Goal: Task Accomplishment & Management: Use online tool/utility

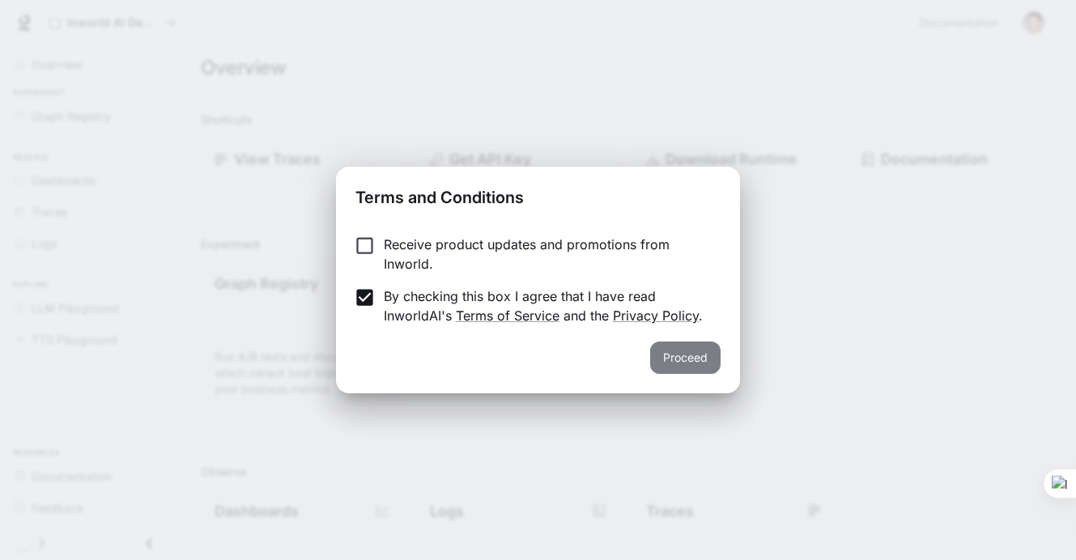
click at [696, 356] on button "Proceed" at bounding box center [685, 358] width 70 height 32
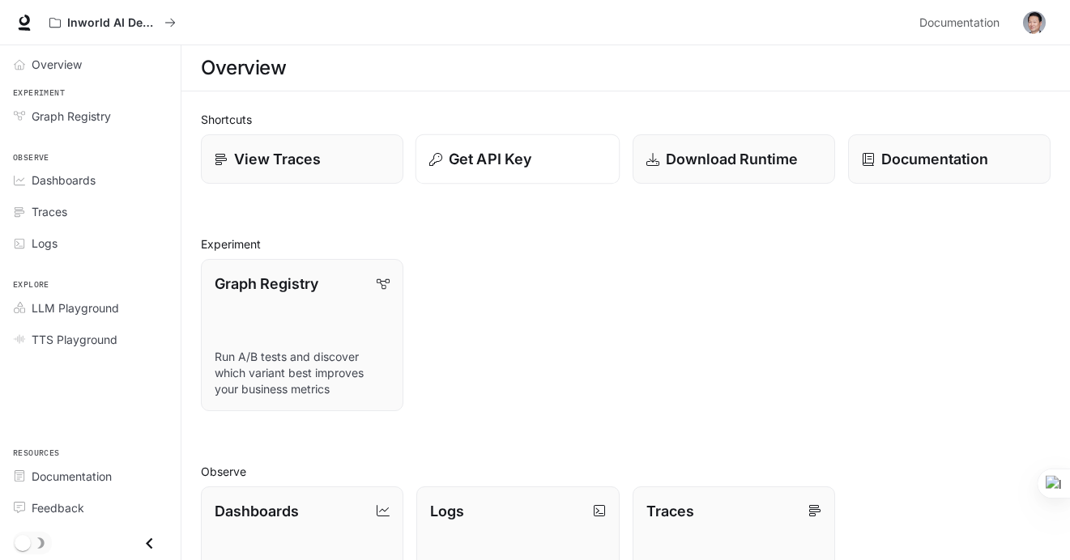
click at [501, 151] on p "Get API Key" at bounding box center [490, 159] width 83 height 22
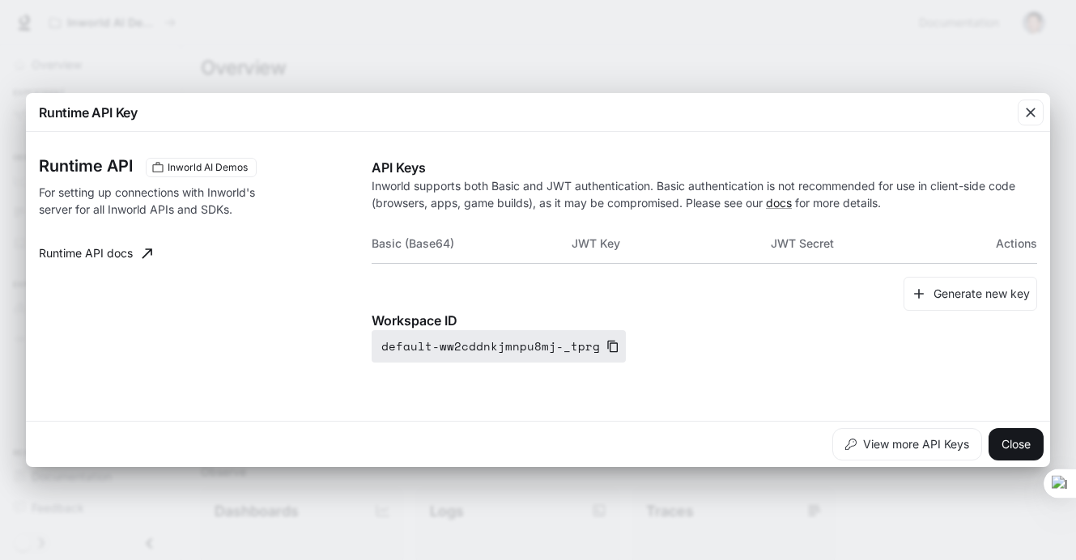
click at [606, 347] on icon "button" at bounding box center [612, 346] width 13 height 13
click at [976, 290] on button "Generate new key" at bounding box center [971, 294] width 134 height 35
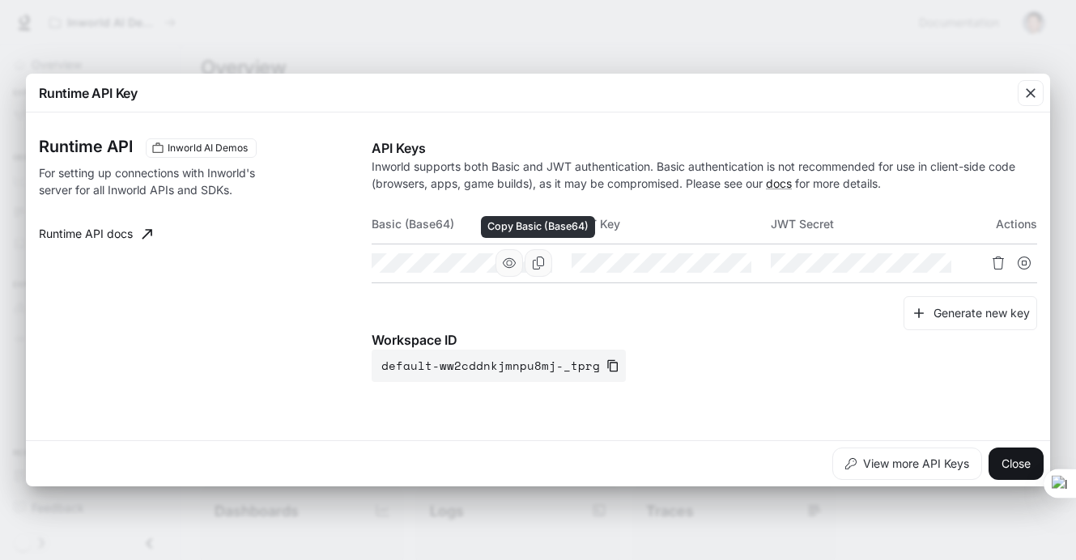
click at [542, 262] on icon "Copy Basic (Base64)" at bounding box center [538, 263] width 13 height 13
click at [543, 262] on icon "Copy Basic (Base64)" at bounding box center [538, 263] width 11 height 13
click at [740, 263] on icon "Copy Key" at bounding box center [737, 263] width 13 height 13
click at [1002, 266] on icon "Delete API key" at bounding box center [998, 263] width 13 height 13
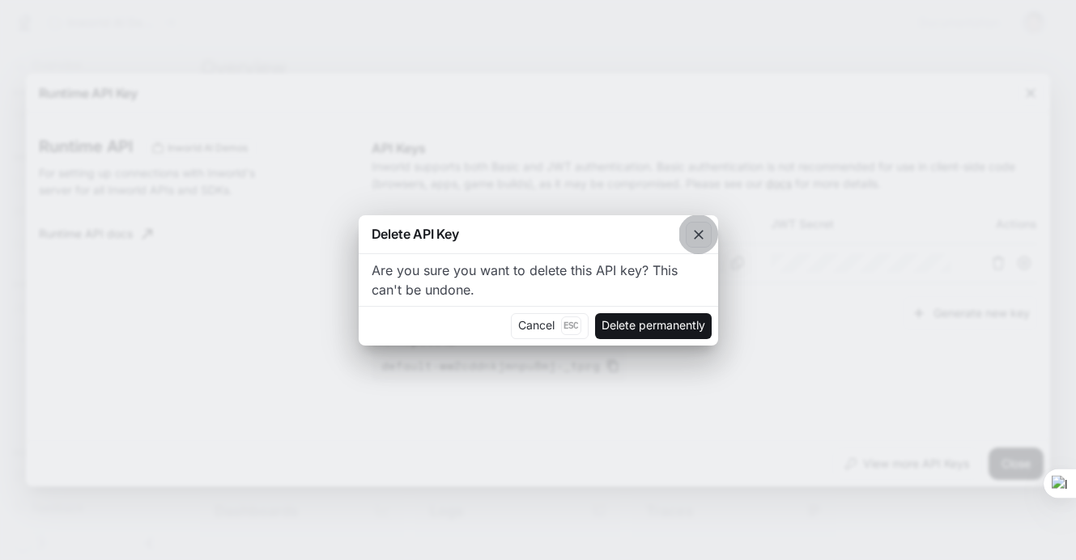
click at [695, 236] on icon "button" at bounding box center [699, 235] width 16 height 16
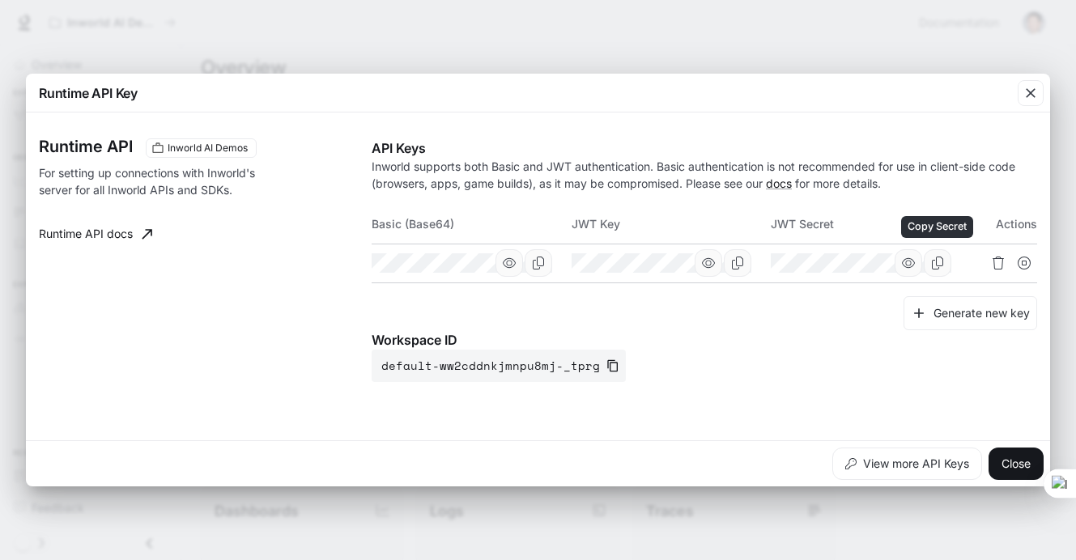
click at [946, 263] on button "Copy Secret" at bounding box center [938, 263] width 28 height 28
click at [996, 455] on button "Close" at bounding box center [1016, 464] width 55 height 32
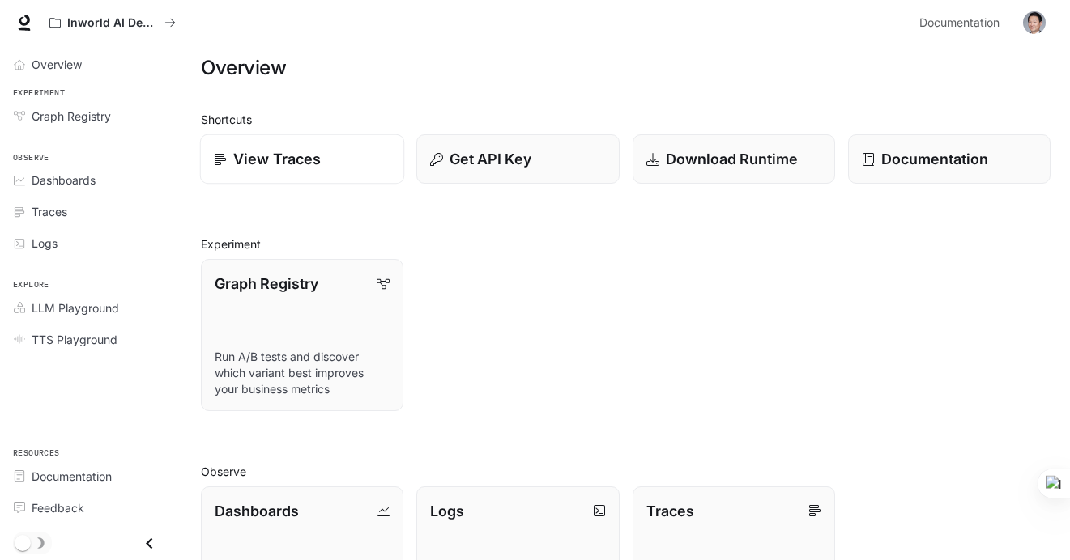
click at [279, 156] on p "View Traces" at bounding box center [276, 159] width 87 height 22
